Goal: Transaction & Acquisition: Purchase product/service

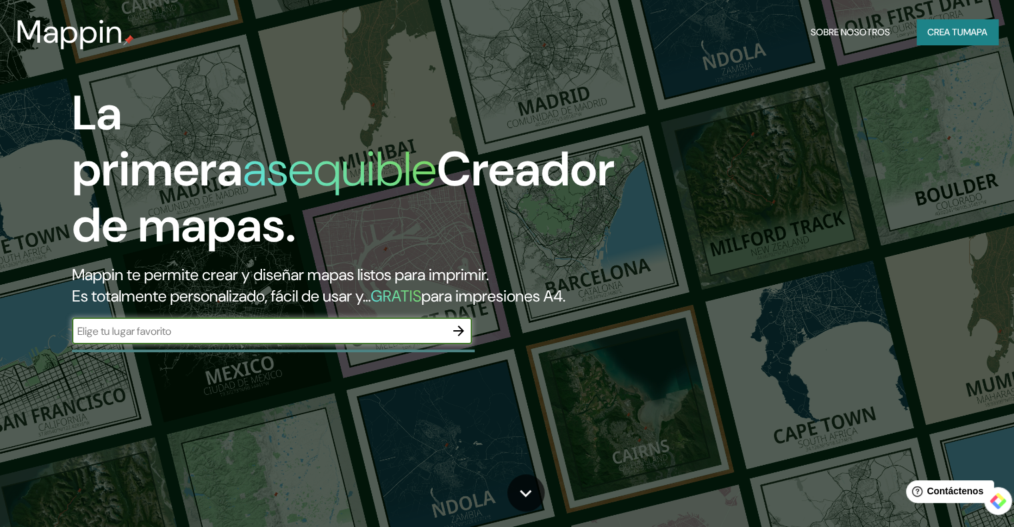
click at [459, 336] on icon "button" at bounding box center [458, 330] width 11 height 11
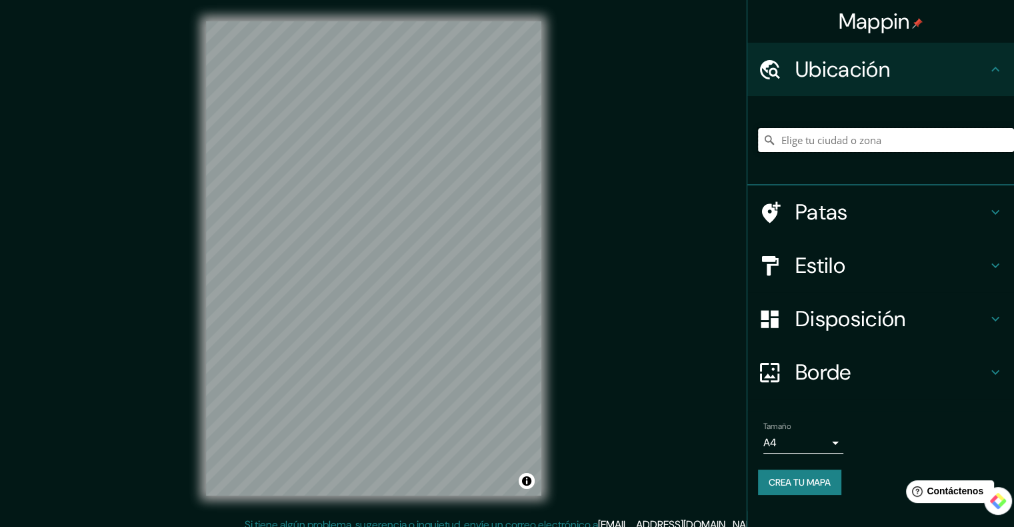
click at [837, 135] on input "Elige tu ciudad o zona" at bounding box center [886, 140] width 256 height 24
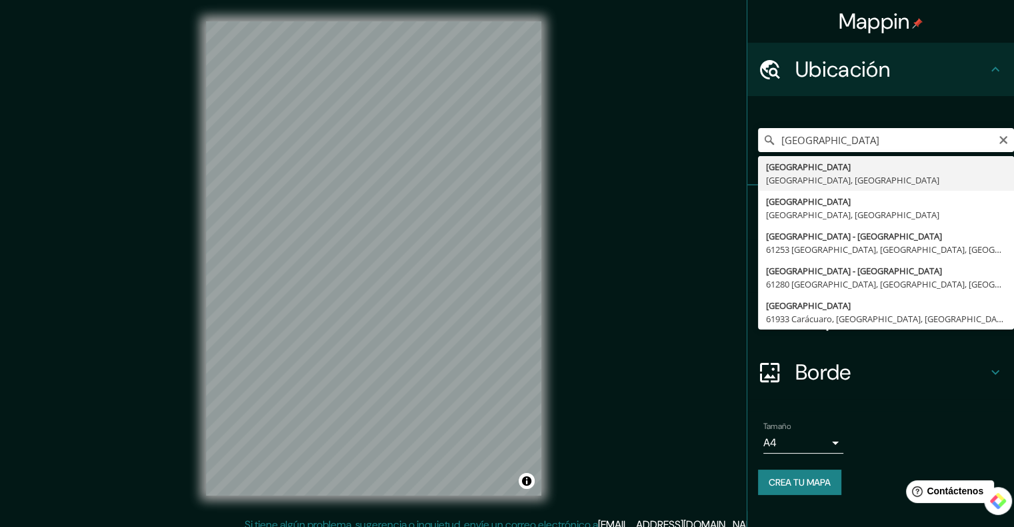
type input "[GEOGRAPHIC_DATA], [GEOGRAPHIC_DATA], [GEOGRAPHIC_DATA]"
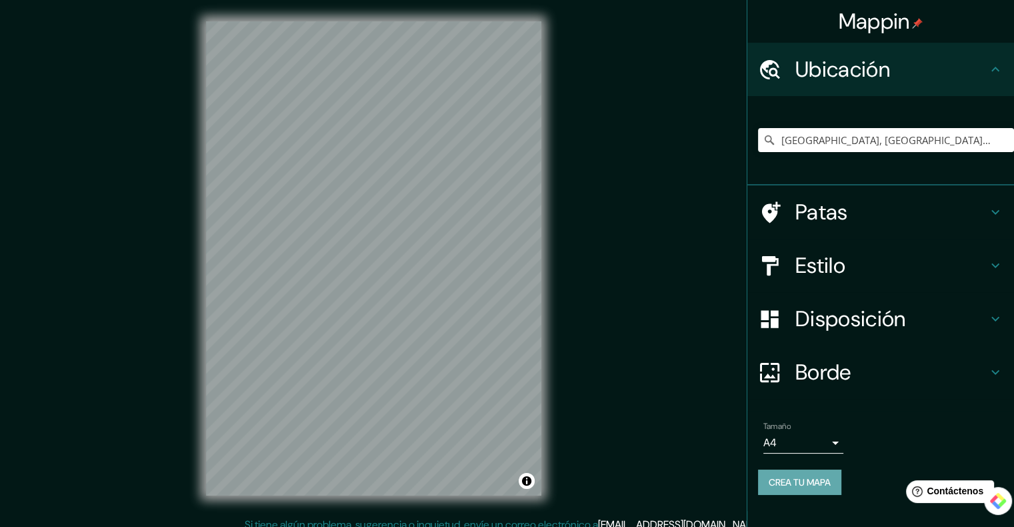
click at [801, 481] on font "Crea tu mapa" at bounding box center [800, 482] width 62 height 12
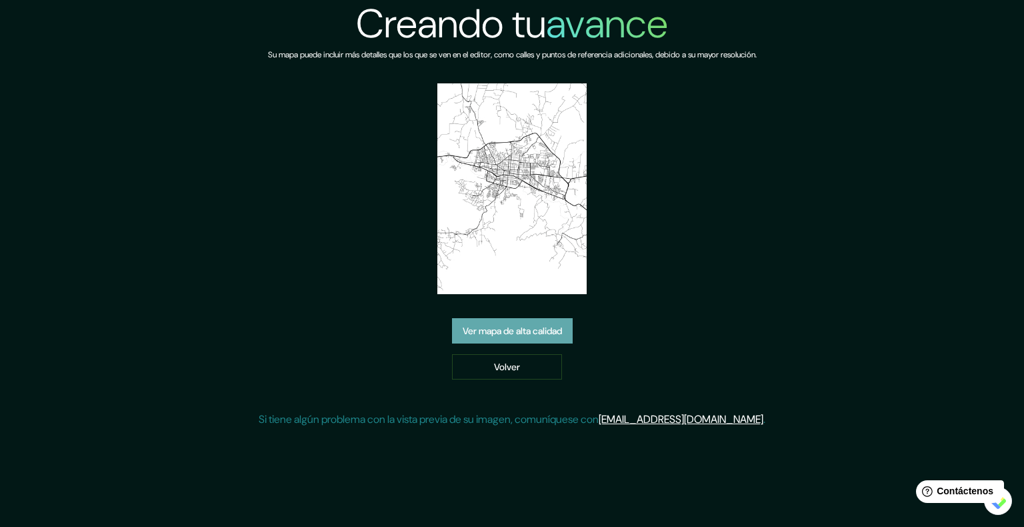
click at [569, 330] on link "Ver mapa de alta calidad" at bounding box center [512, 330] width 121 height 25
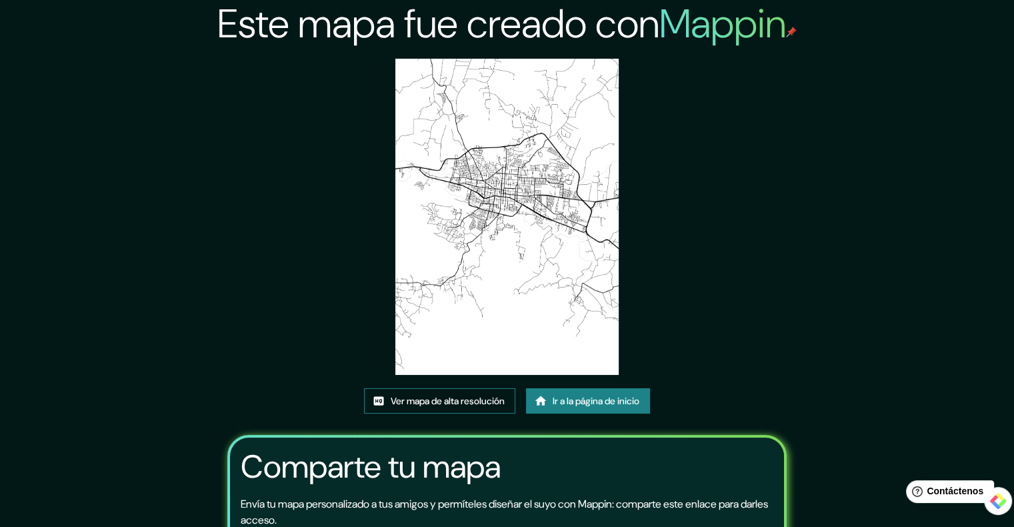
click at [460, 395] on font "Ver mapa de alta resolución" at bounding box center [448, 401] width 114 height 12
